Goal: Check status: Check status

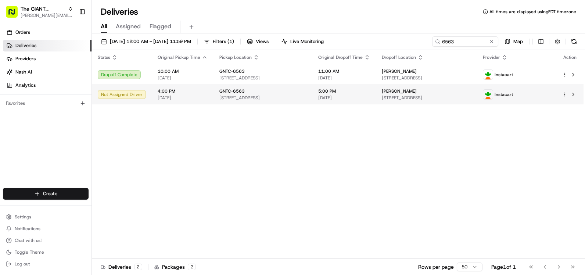
click at [477, 99] on td "[PERSON_NAME] [STREET_ADDRESS]" at bounding box center [426, 95] width 101 height 20
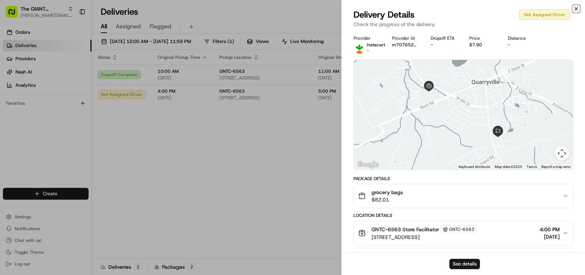
click at [575, 6] on icon "button" at bounding box center [577, 9] width 6 height 6
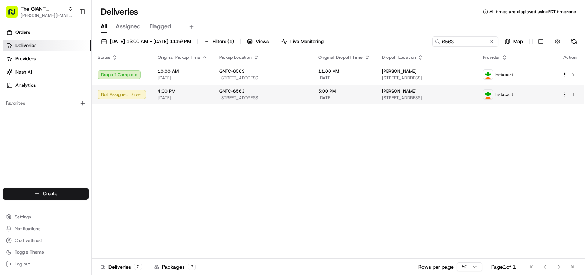
click at [567, 94] on html "The GIANT Company [PERSON_NAME][EMAIL_ADDRESS][DOMAIN_NAME] Toggle Sidebar Orde…" at bounding box center [292, 137] width 585 height 275
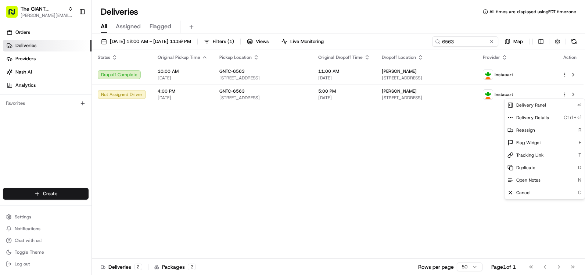
click at [459, 139] on html "The GIANT Company [PERSON_NAME][EMAIL_ADDRESS][DOMAIN_NAME] Toggle Sidebar Orde…" at bounding box center [292, 137] width 585 height 275
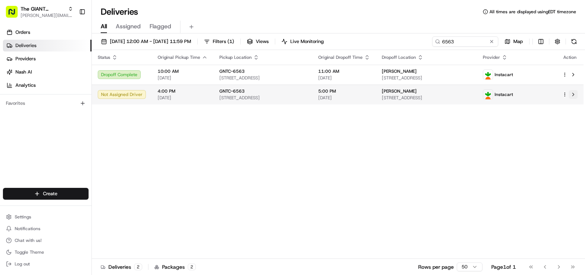
click at [574, 93] on button at bounding box center [573, 94] width 9 height 9
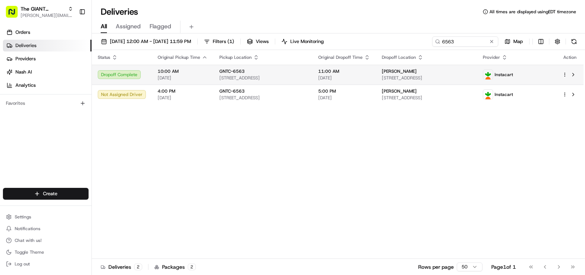
click at [119, 73] on div "Dropoff Complete" at bounding box center [122, 74] width 48 height 9
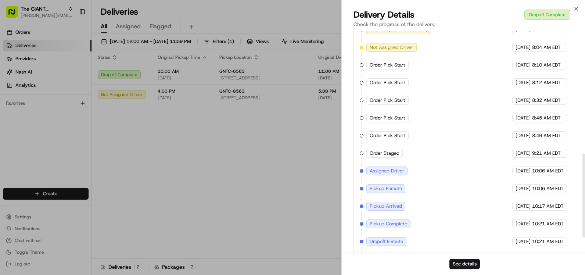
scroll to position [362, 0]
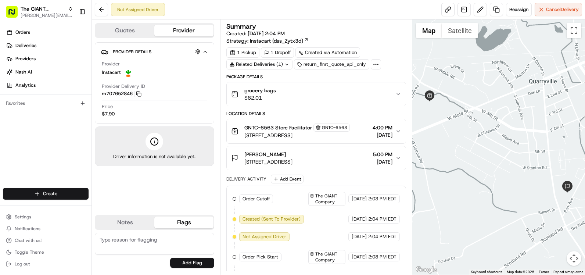
click at [184, 218] on button "Flags" at bounding box center [183, 223] width 59 height 12
click at [135, 225] on button "Notes" at bounding box center [125, 223] width 59 height 12
click at [287, 68] on div "Related Deliveries (1)" at bounding box center [260, 64] width 66 height 10
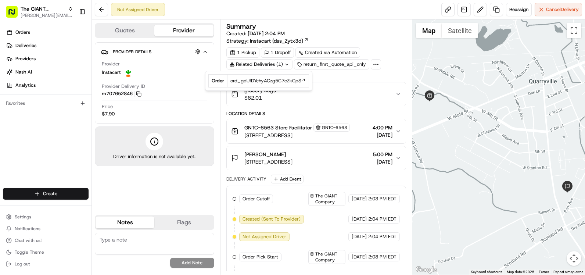
click at [397, 56] on div "1 Pickup 1 Dropoff Created via Automation Related Deliveries (1) return_first_q…" at bounding box center [317, 58] width 180 height 22
